Goal: Contribute content

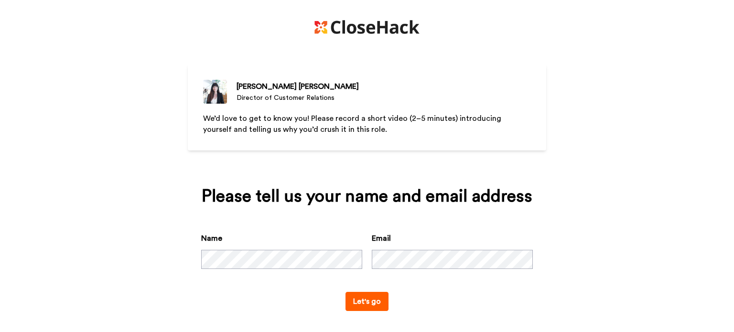
scroll to position [16, 0]
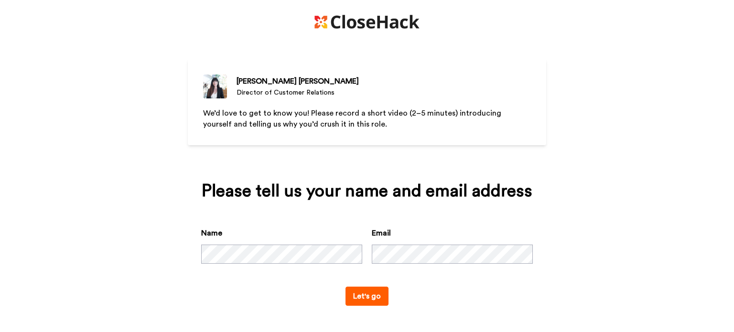
click at [369, 297] on button "Let's go" at bounding box center [366, 296] width 43 height 19
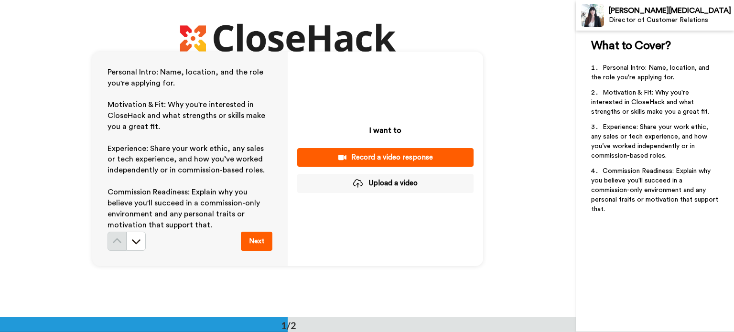
click at [403, 184] on button "Upload a video" at bounding box center [385, 183] width 176 height 19
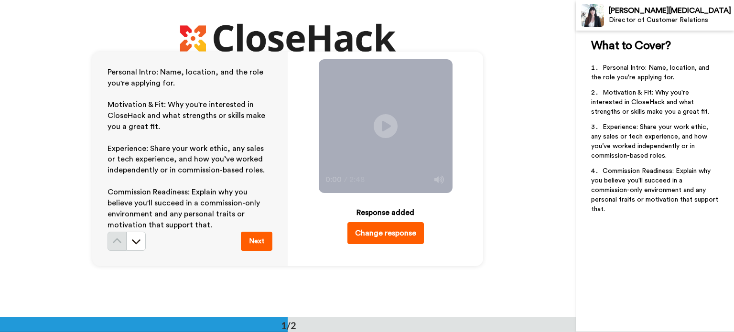
click at [248, 242] on button "Next" at bounding box center [257, 241] width 32 height 19
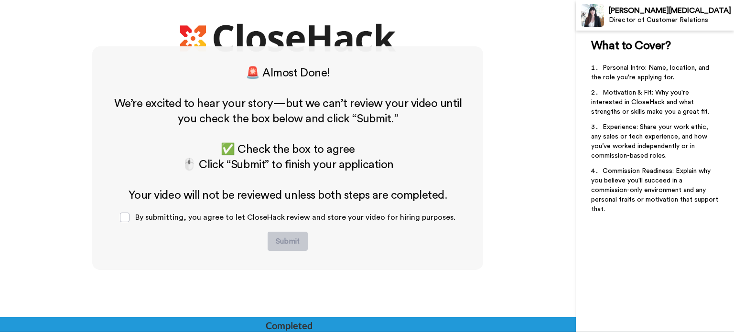
scroll to position [271, 0]
click at [127, 219] on span at bounding box center [125, 218] width 10 height 10
click at [284, 245] on button "Submit" at bounding box center [288, 241] width 40 height 19
